Goal: Task Accomplishment & Management: Manage account settings

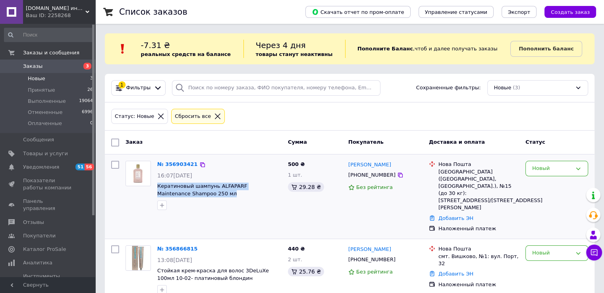
drag, startPoint x: 204, startPoint y: 197, endPoint x: 154, endPoint y: 188, distance: 50.7
click at [154, 188] on div "№ 356903421 16:07[DATE] Кератиновый шампунь ALFAPARF Maintenance Shampoo 250 мл" at bounding box center [219, 186] width 131 height 56
copy span "Кератиновый шампунь ALFAPARF Maintenance Shampoo 250 мл"
click at [185, 162] on link "№ 356903421" at bounding box center [177, 164] width 40 height 6
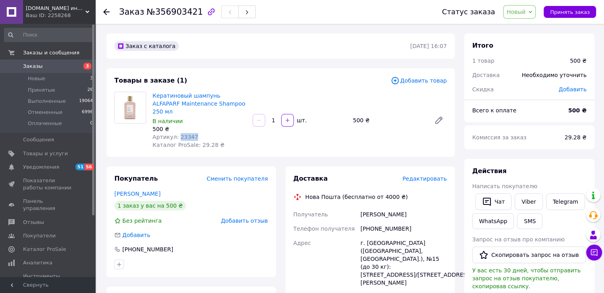
drag, startPoint x: 198, startPoint y: 128, endPoint x: 176, endPoint y: 129, distance: 21.8
click at [176, 133] on div "Артикул: 23347" at bounding box center [199, 137] width 94 height 8
copy span "23347"
drag, startPoint x: 106, startPoint y: 10, endPoint x: 149, endPoint y: 86, distance: 87.5
click at [106, 10] on icon at bounding box center [106, 12] width 6 height 6
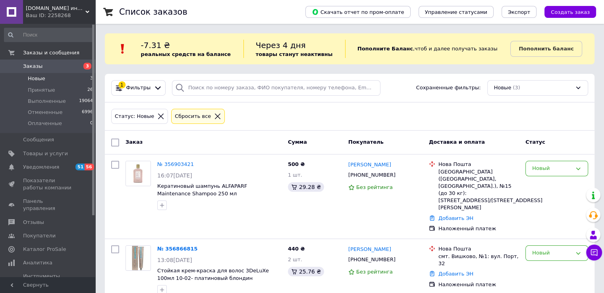
scroll to position [65, 0]
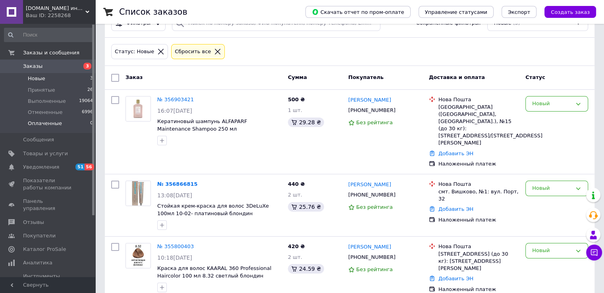
click at [34, 123] on span "Оплаченные" at bounding box center [45, 123] width 34 height 7
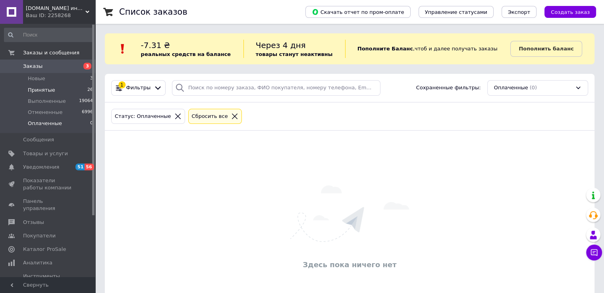
click at [42, 88] on span "Принятые" at bounding box center [41, 90] width 27 height 7
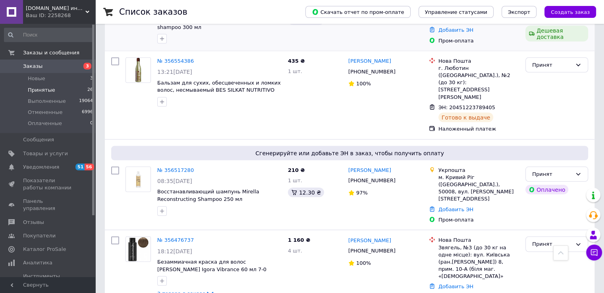
scroll to position [1525, 0]
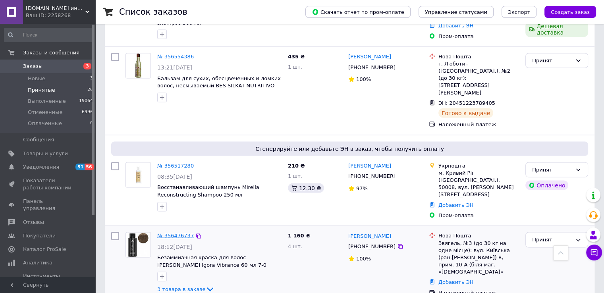
click at [175, 233] on link "№ 356476737" at bounding box center [175, 236] width 37 height 6
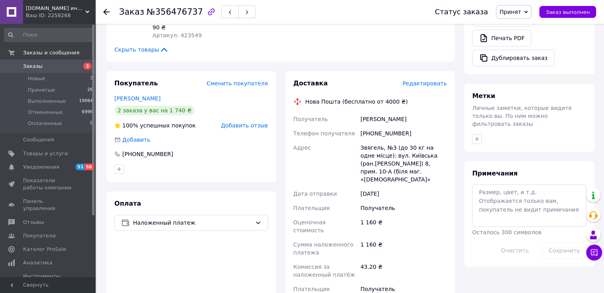
scroll to position [402, 0]
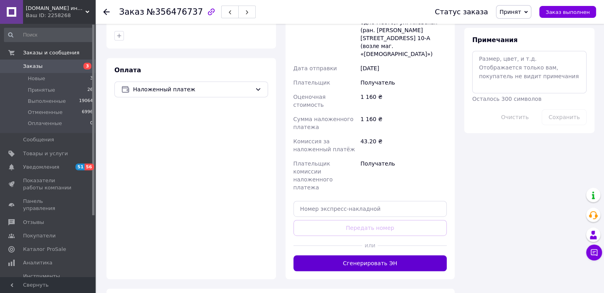
click at [370, 255] on button "Сгенерировать ЭН" at bounding box center [370, 263] width 154 height 16
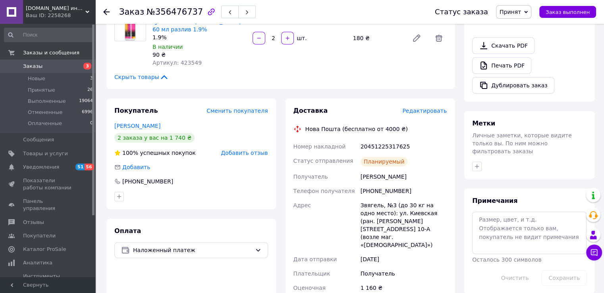
scroll to position [322, 0]
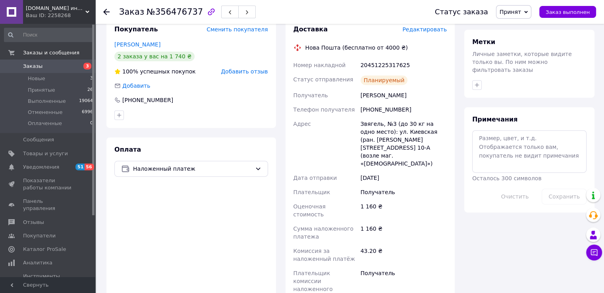
click at [106, 13] on icon at bounding box center [106, 12] width 6 height 6
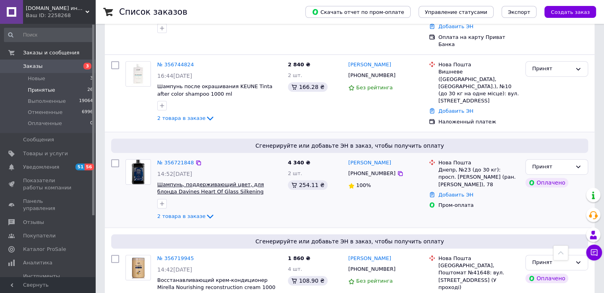
scroll to position [79, 0]
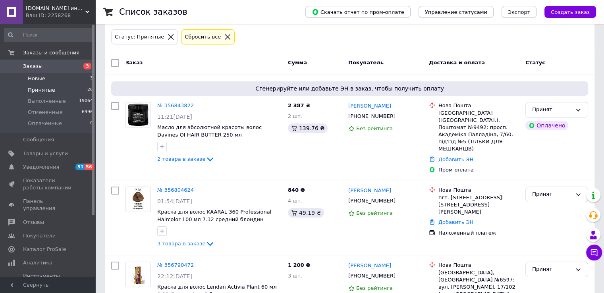
click at [35, 77] on span "Новые" at bounding box center [36, 78] width 17 height 7
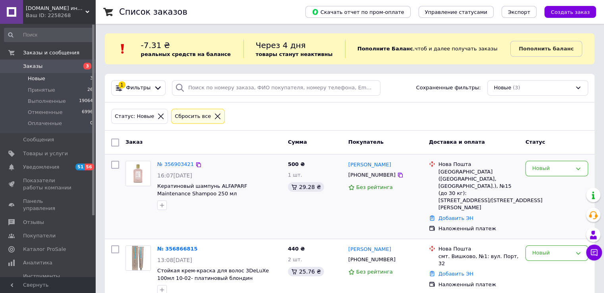
scroll to position [65, 0]
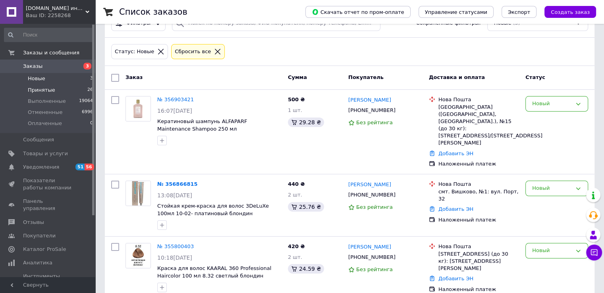
click at [44, 89] on span "Принятые" at bounding box center [41, 90] width 27 height 7
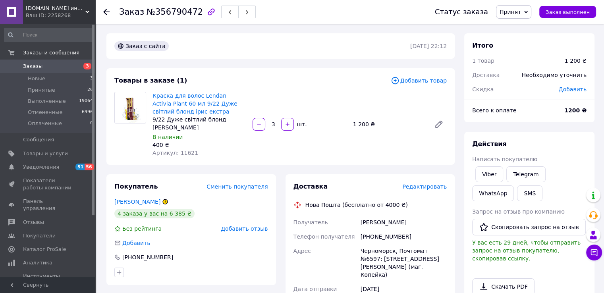
scroll to position [199, 0]
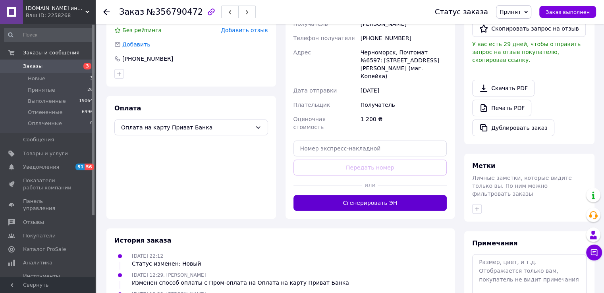
click at [388, 195] on button "Сгенерировать ЭН" at bounding box center [370, 203] width 154 height 16
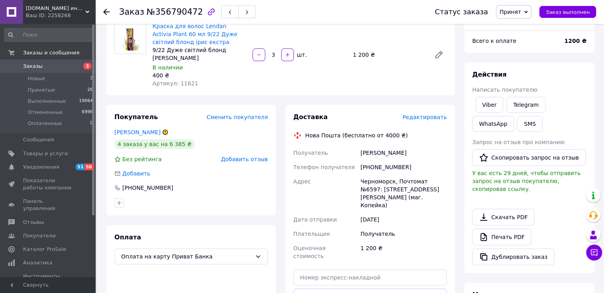
scroll to position [0, 0]
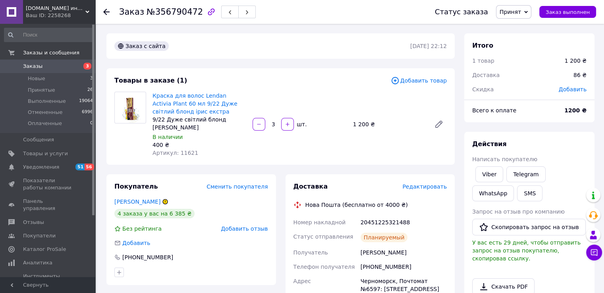
click at [107, 14] on icon at bounding box center [106, 12] width 6 height 6
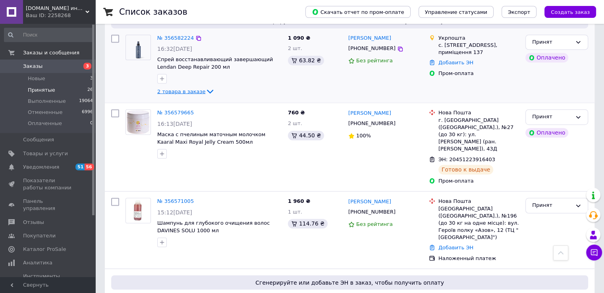
scroll to position [1231, 0]
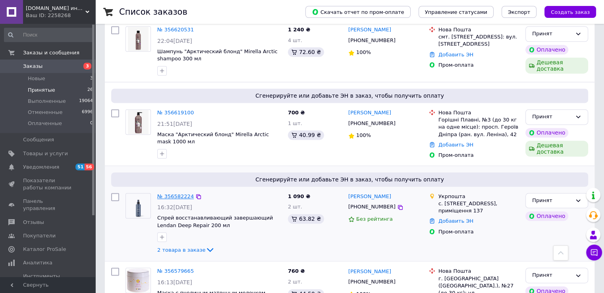
click at [178, 193] on link "№ 356582224" at bounding box center [175, 196] width 37 height 6
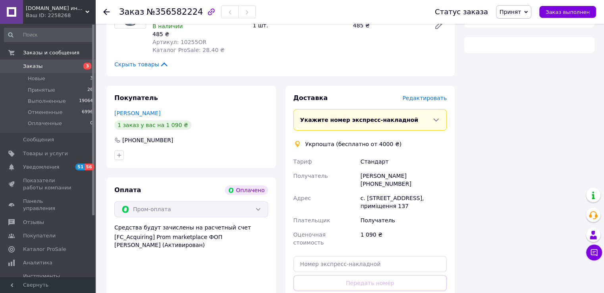
scroll to position [340, 0]
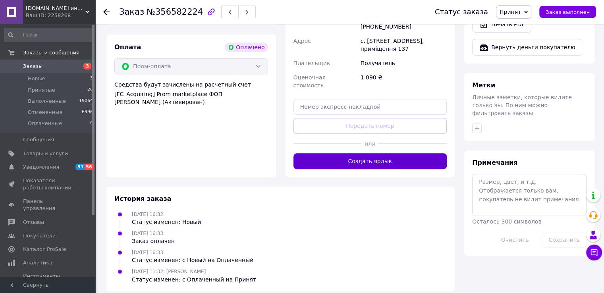
click at [389, 156] on button "Создать ярлык" at bounding box center [370, 161] width 154 height 16
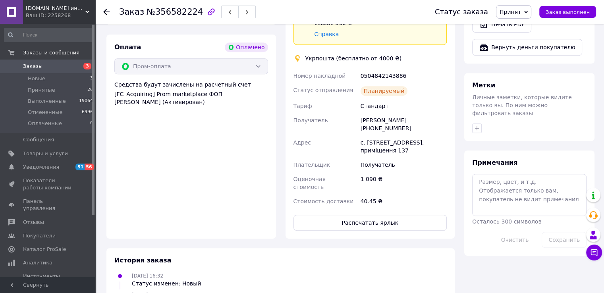
click at [106, 13] on use at bounding box center [106, 12] width 6 height 6
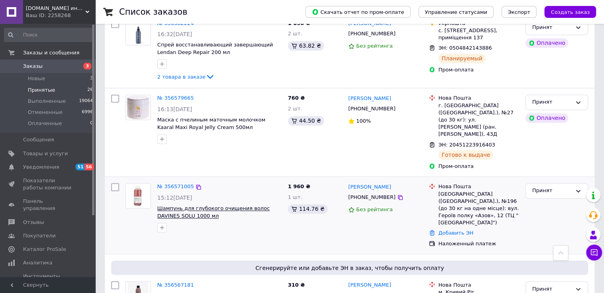
scroll to position [1310, 0]
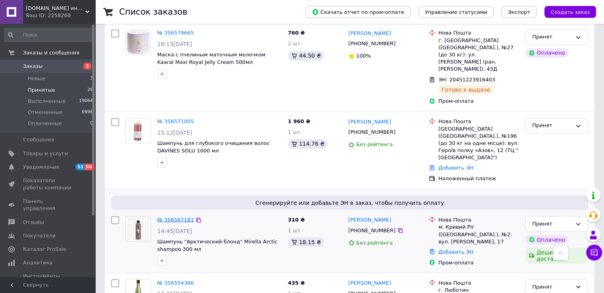
click at [171, 216] on link "№ 356567181" at bounding box center [175, 219] width 37 height 6
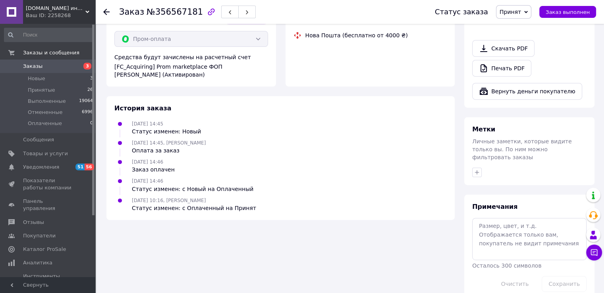
scroll to position [348, 0]
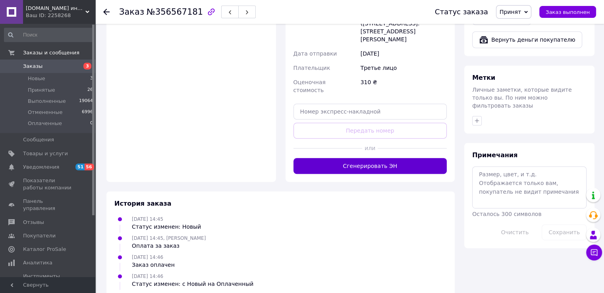
click at [378, 158] on button "Сгенерировать ЭН" at bounding box center [370, 166] width 154 height 16
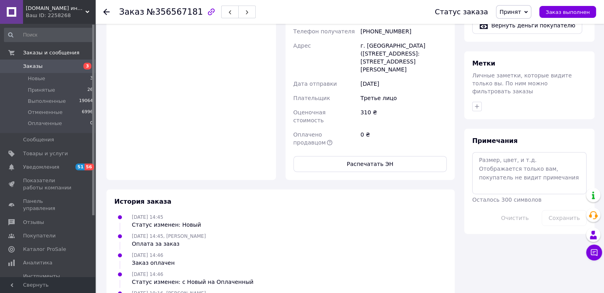
click at [108, 11] on icon at bounding box center [106, 12] width 6 height 6
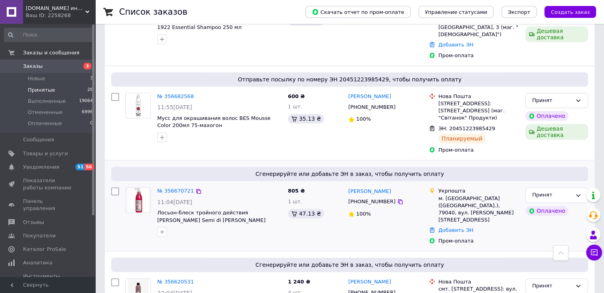
scroll to position [834, 0]
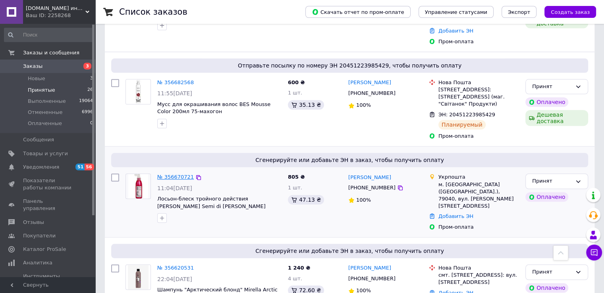
click at [177, 174] on link "№ 356670721" at bounding box center [175, 177] width 37 height 6
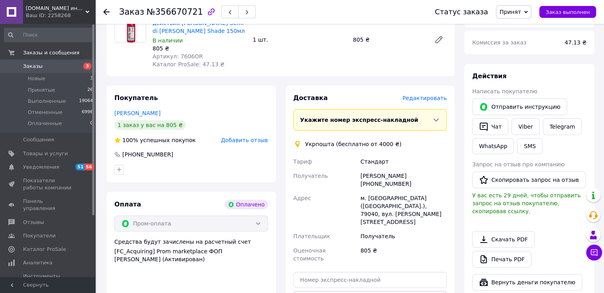
scroll to position [296, 0]
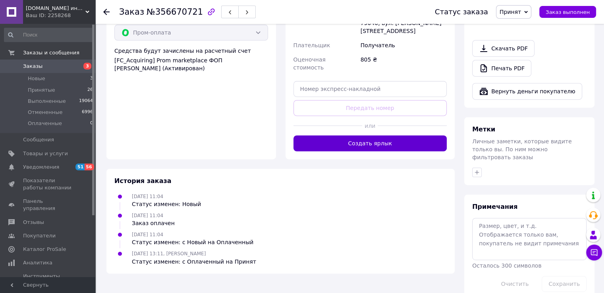
click at [397, 135] on button "Создать ярлык" at bounding box center [370, 143] width 154 height 16
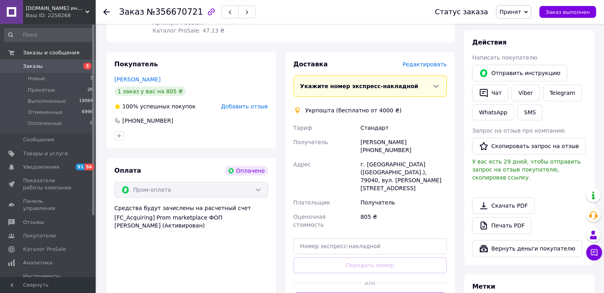
scroll to position [58, 0]
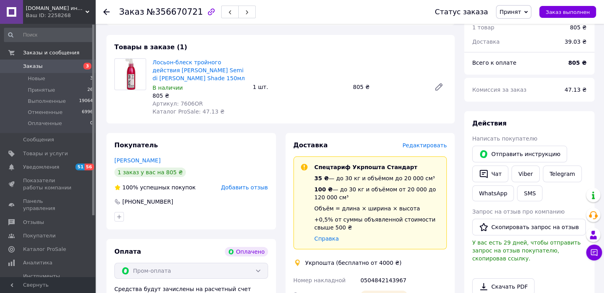
click at [103, 13] on icon at bounding box center [106, 12] width 6 height 6
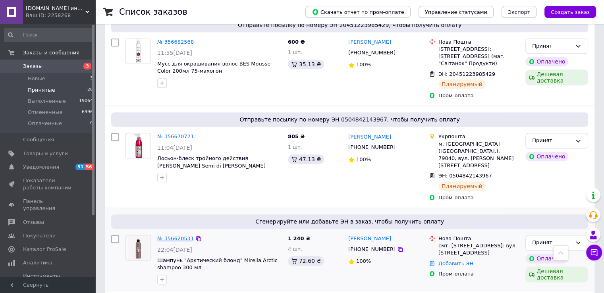
click at [181, 235] on link "№ 356620531" at bounding box center [175, 238] width 37 height 6
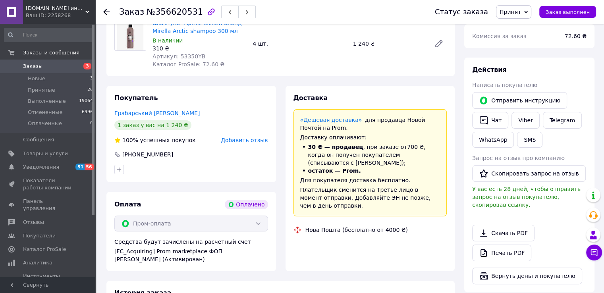
scroll to position [358, 0]
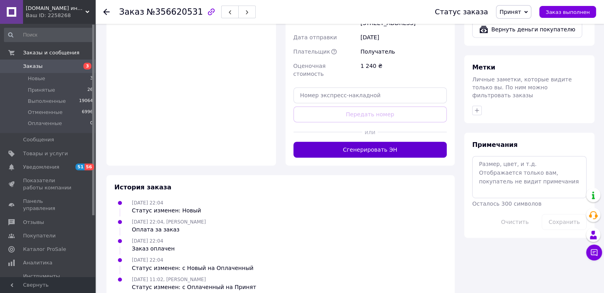
click at [376, 142] on button "Сгенерировать ЭН" at bounding box center [370, 150] width 154 height 16
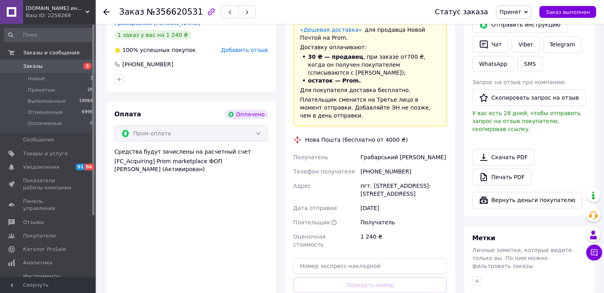
scroll to position [160, 0]
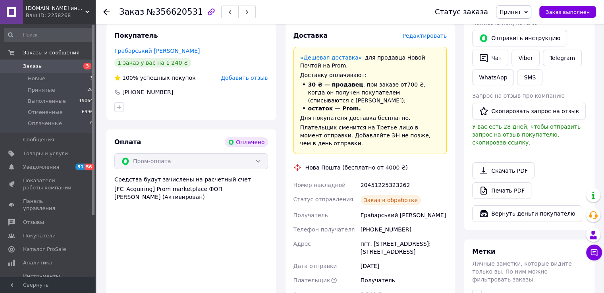
click at [108, 11] on icon at bounding box center [106, 12] width 6 height 6
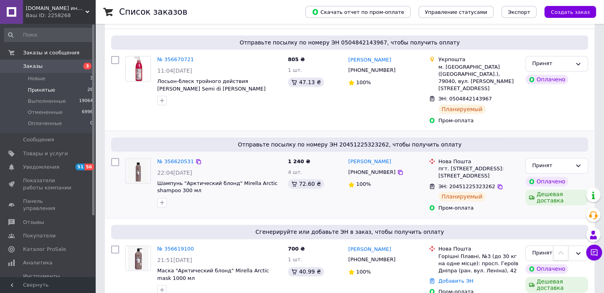
scroll to position [953, 0]
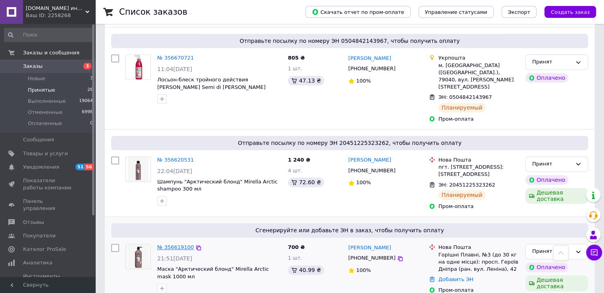
click at [183, 244] on link "№ 356619100" at bounding box center [175, 247] width 37 height 6
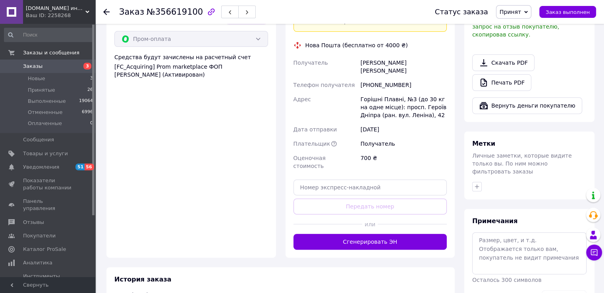
scroll to position [366, 0]
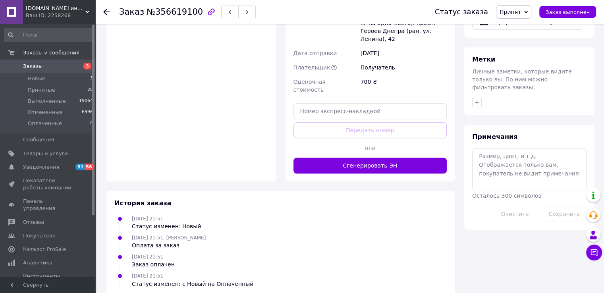
click at [380, 158] on button "Сгенерировать ЭН" at bounding box center [370, 166] width 154 height 16
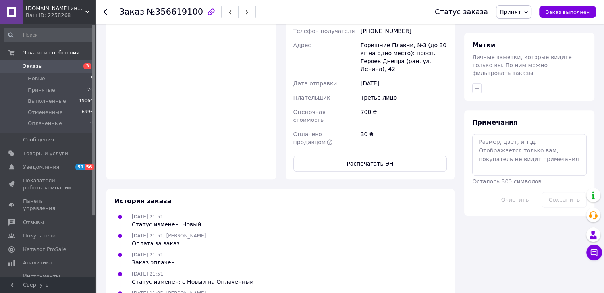
scroll to position [168, 0]
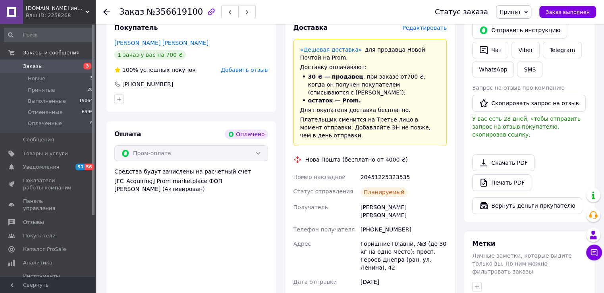
click at [105, 10] on use at bounding box center [106, 12] width 6 height 6
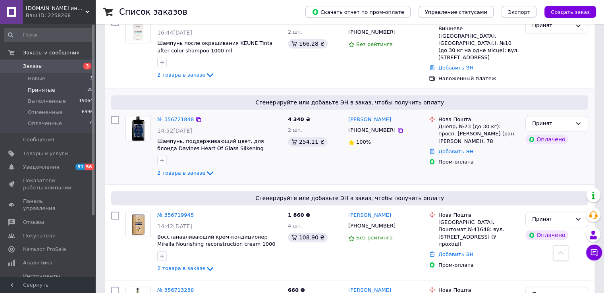
scroll to position [437, 0]
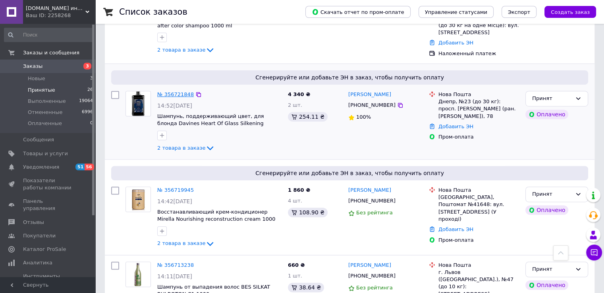
click at [186, 91] on link "№ 356721848" at bounding box center [175, 94] width 37 height 6
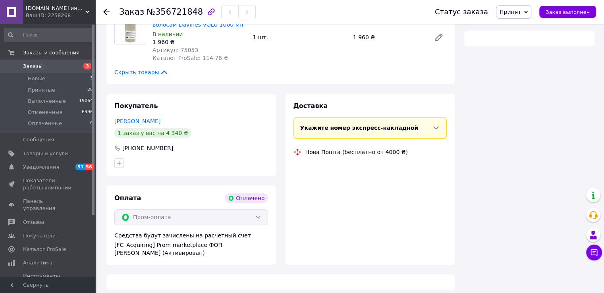
scroll to position [366, 0]
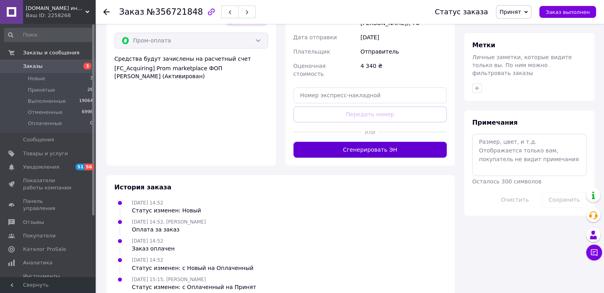
click at [320, 142] on button "Сгенерировать ЭН" at bounding box center [370, 150] width 154 height 16
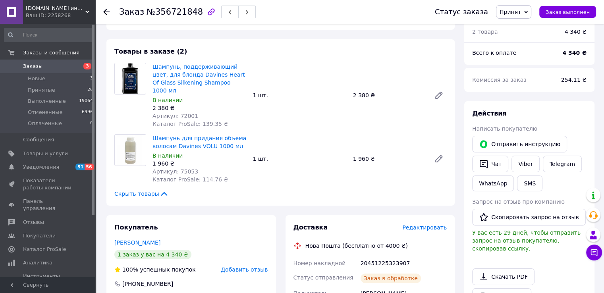
scroll to position [48, 0]
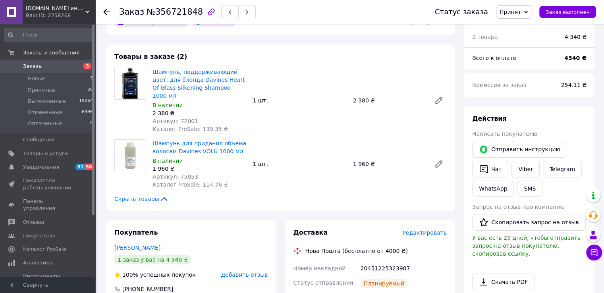
click at [105, 13] on icon at bounding box center [106, 12] width 6 height 6
